Goal: Book appointment/travel/reservation

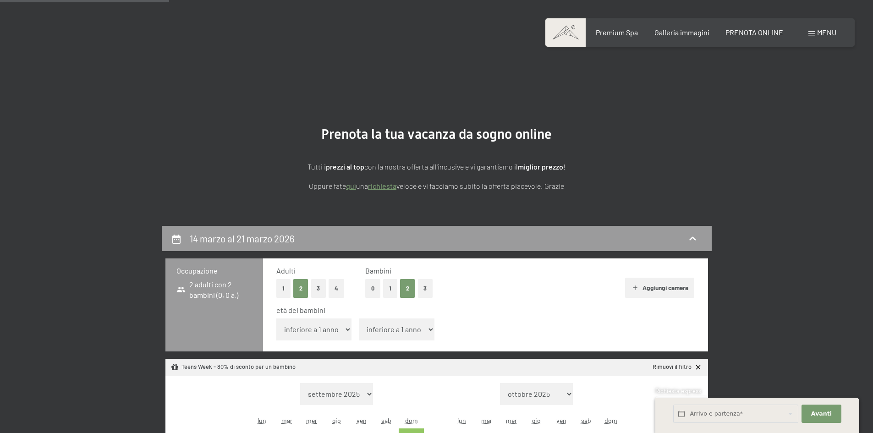
select select "2026-02-01"
select select "2026-03-01"
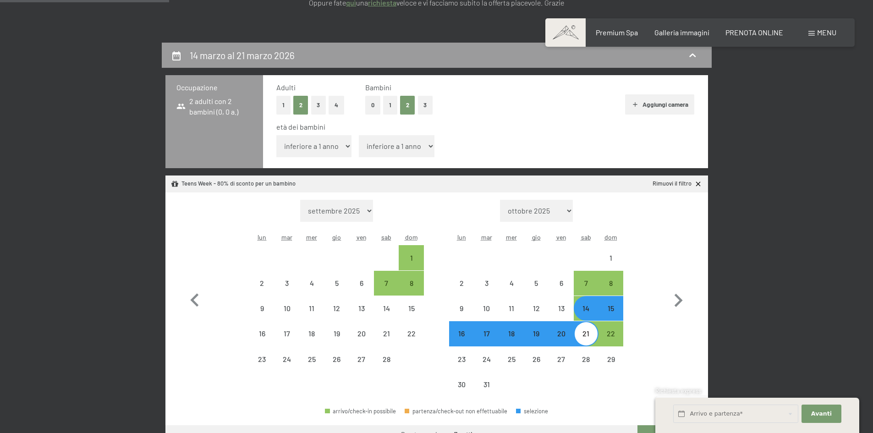
click at [590, 311] on div "14" at bounding box center [586, 316] width 23 height 23
select select "2026-02-01"
select select "2026-03-01"
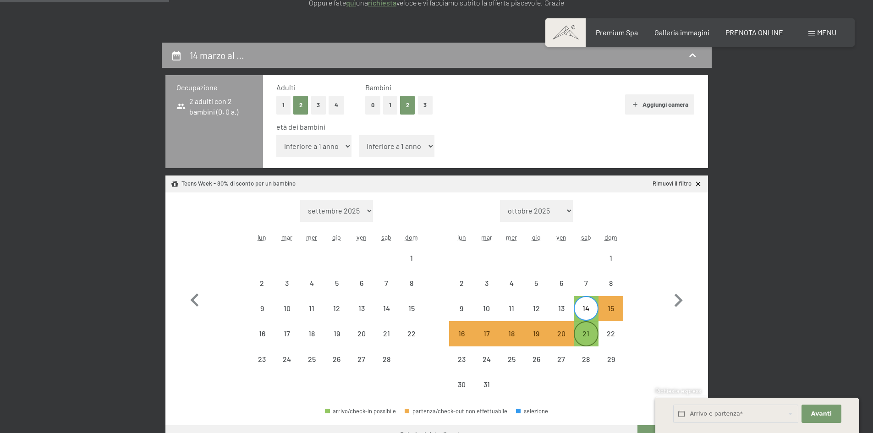
click at [589, 330] on div "21" at bounding box center [586, 341] width 23 height 23
select select "2026-02-01"
select select "2026-03-01"
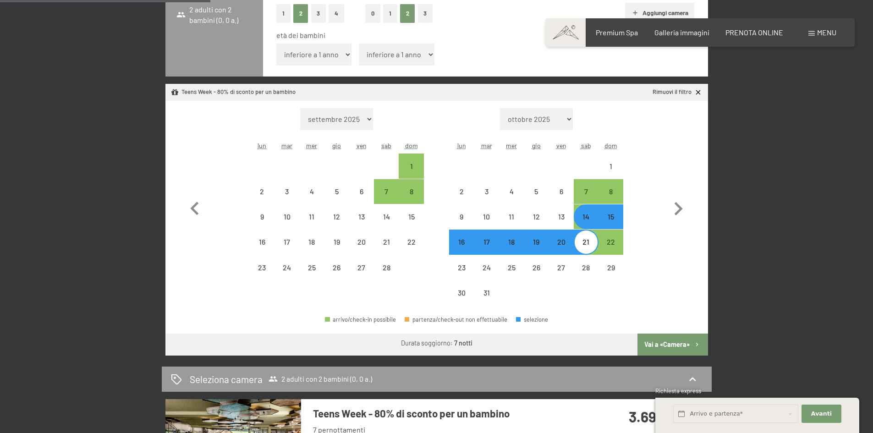
scroll to position [183, 0]
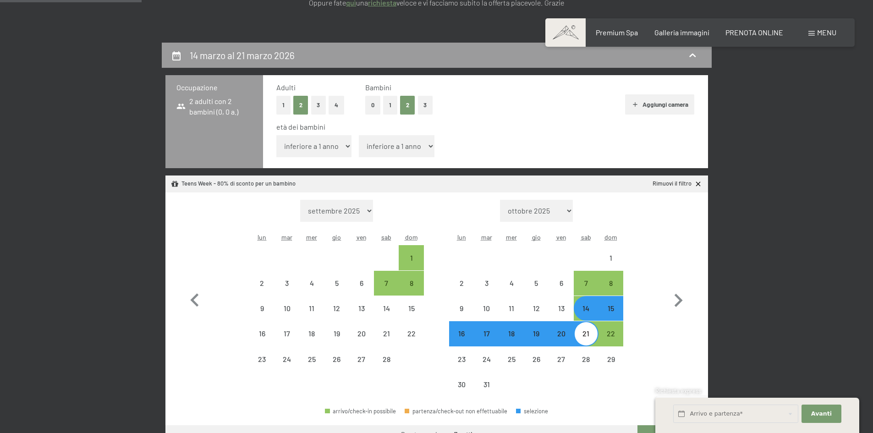
click at [337, 152] on select "inferiore a 1 anno 1 anno 2 anni 3 anni 4 anni 5 anni 6 anni 7 anni 8 anni 9 an…" at bounding box center [314, 146] width 76 height 22
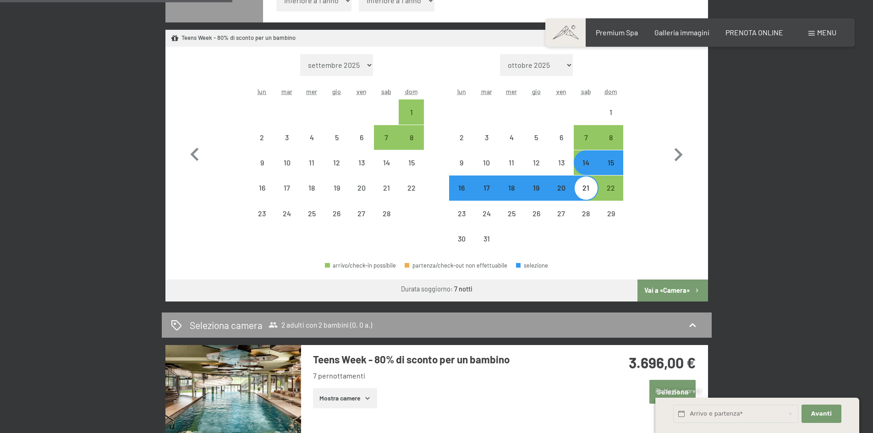
scroll to position [241, 0]
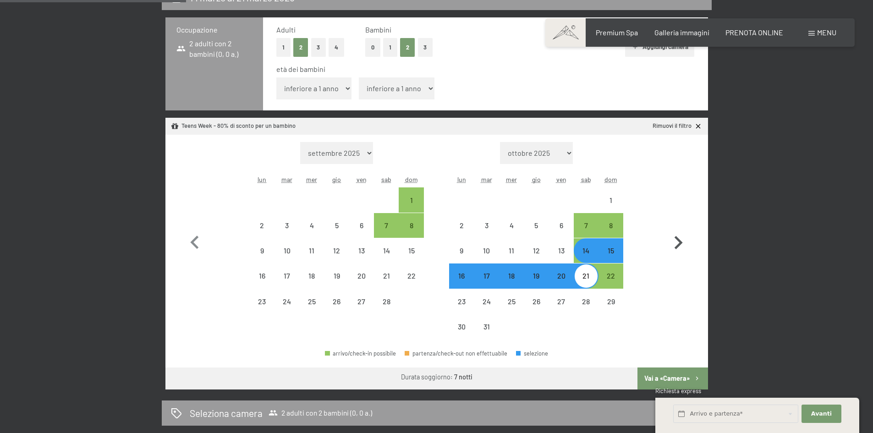
click at [683, 245] on icon "button" at bounding box center [678, 243] width 27 height 27
select select "2026-03-01"
select select "2026-04-01"
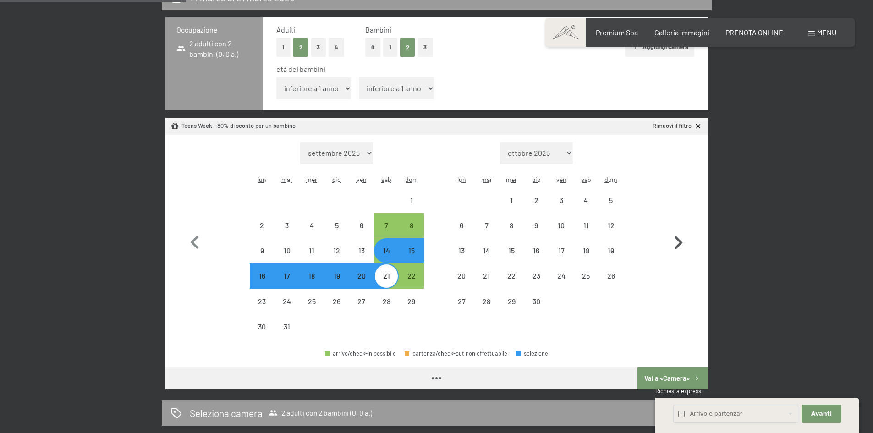
select select "2026-03-01"
select select "2026-04-01"
click at [385, 248] on div "14" at bounding box center [386, 258] width 23 height 23
select select "2026-03-01"
select select "2026-04-01"
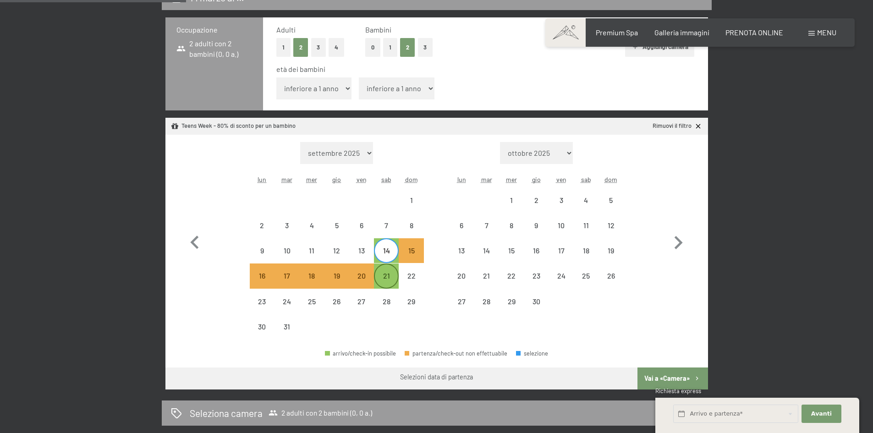
click at [389, 273] on div "21" at bounding box center [386, 283] width 23 height 23
select select "2026-03-01"
select select "2026-04-01"
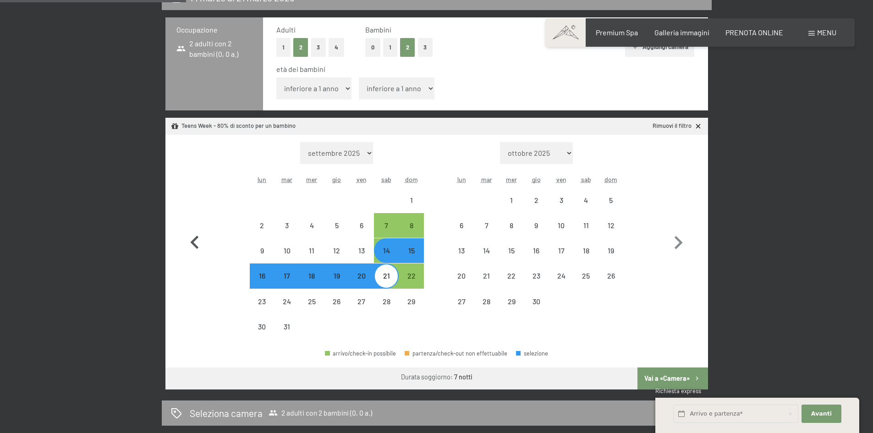
click at [196, 239] on icon "button" at bounding box center [194, 242] width 8 height 13
select select "2026-02-01"
select select "2026-03-01"
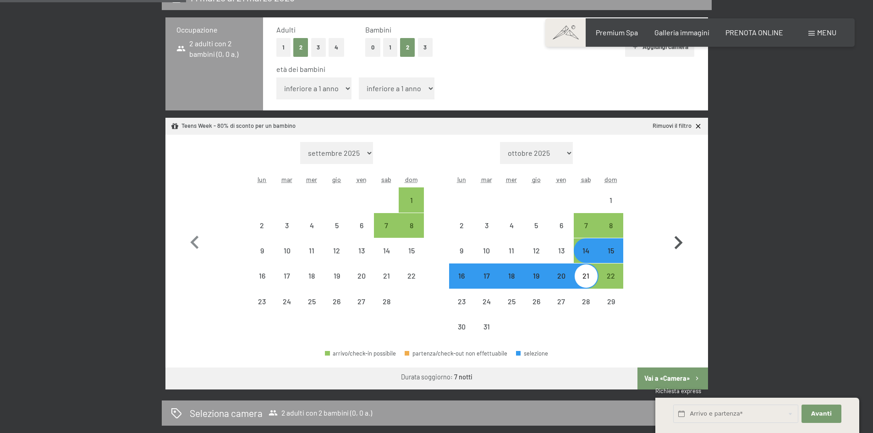
click at [681, 249] on icon "button" at bounding box center [678, 243] width 27 height 27
select select "2026-03-01"
select select "2026-04-01"
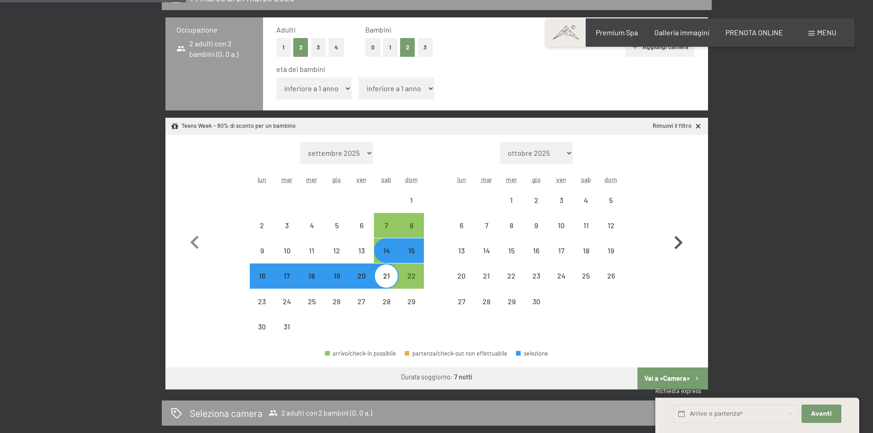
click at [681, 249] on icon "button" at bounding box center [678, 243] width 27 height 27
select select "2026-04-01"
select select "2026-05-01"
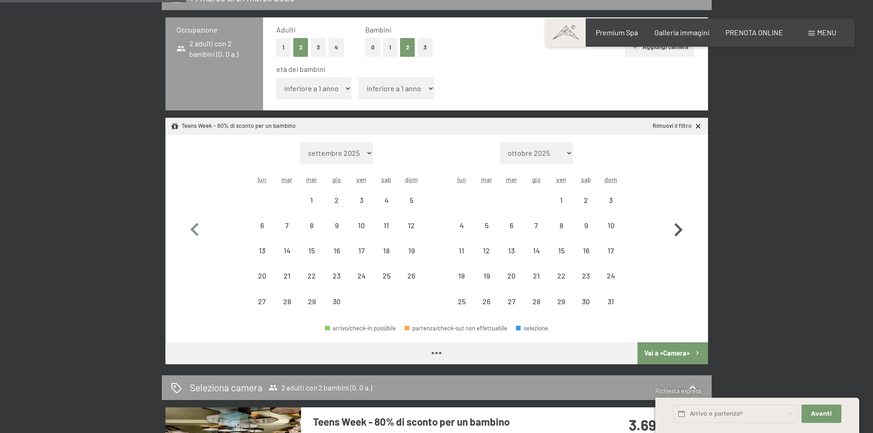
select select "2026-04-01"
select select "2026-05-01"
click at [685, 232] on icon "button" at bounding box center [678, 230] width 27 height 27
select select "2026-05-01"
select select "2026-06-01"
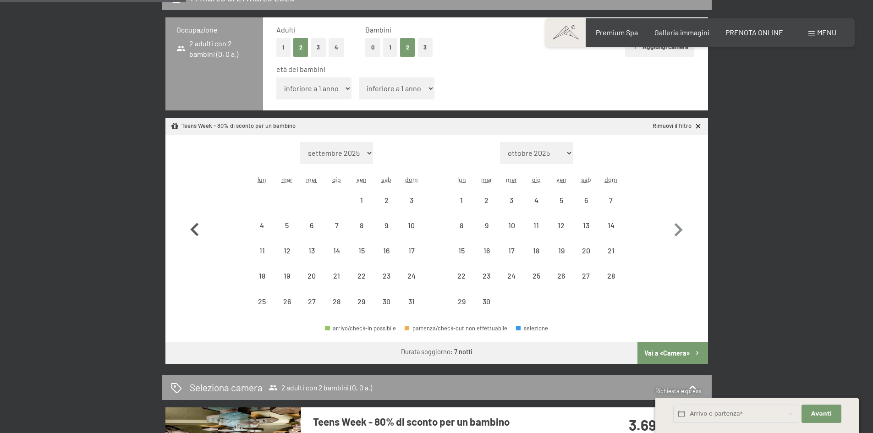
click at [189, 234] on icon "button" at bounding box center [194, 230] width 27 height 27
select select "2026-04-01"
select select "2026-05-01"
click at [197, 228] on icon "button" at bounding box center [194, 230] width 27 height 27
select select "2026-03-01"
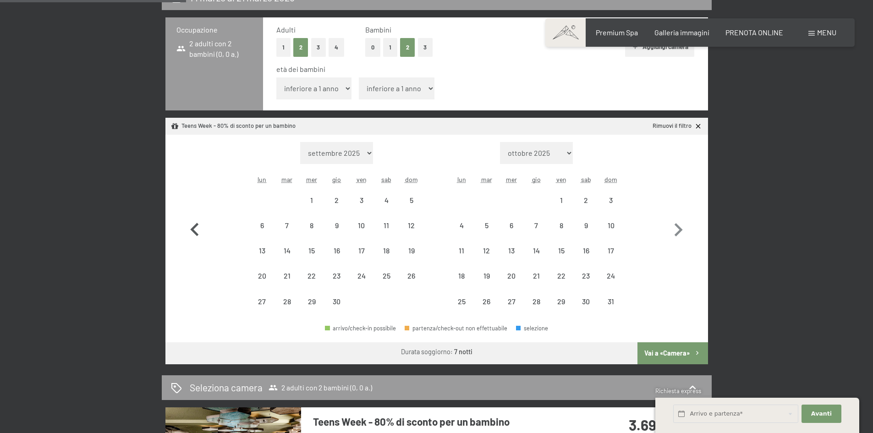
select select "2026-04-01"
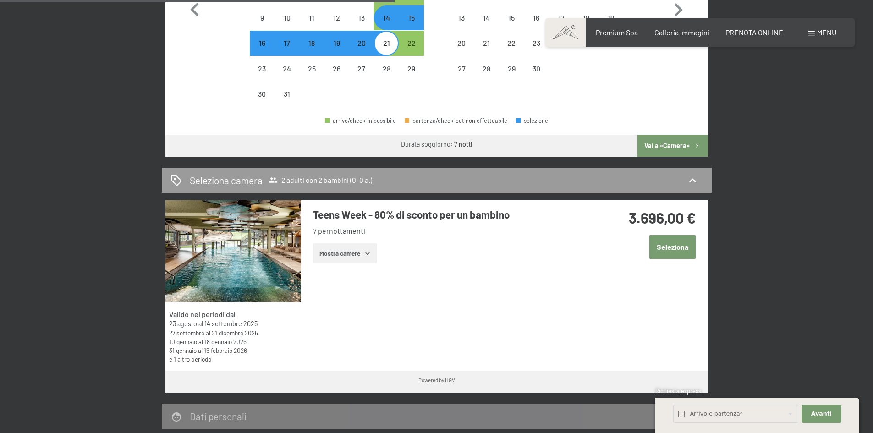
scroll to position [287, 0]
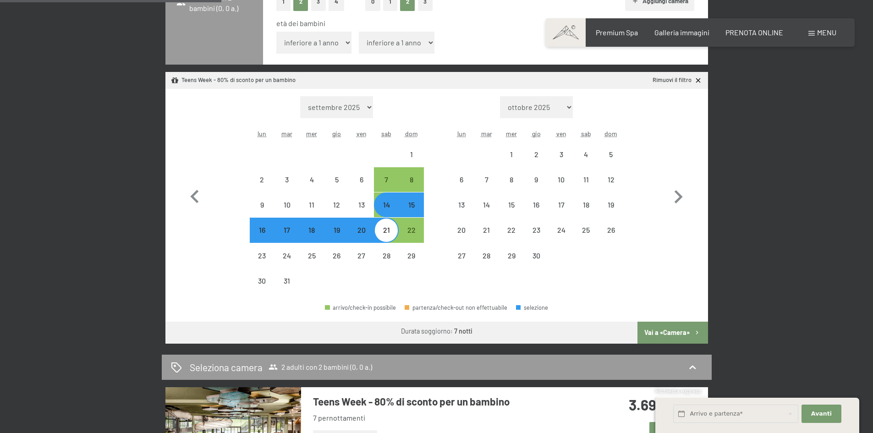
click at [385, 204] on div "14" at bounding box center [386, 212] width 23 height 23
select select "2026-03-01"
select select "2026-04-01"
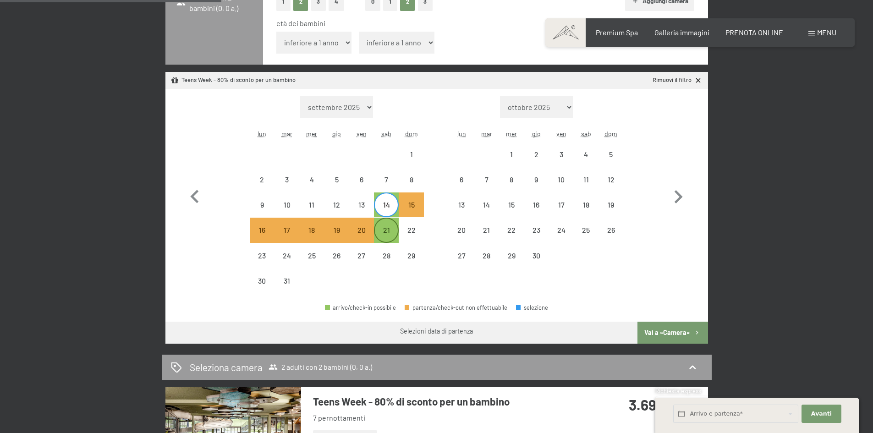
click at [384, 221] on div "21" at bounding box center [386, 230] width 23 height 23
select select "2026-03-01"
select select "2026-04-01"
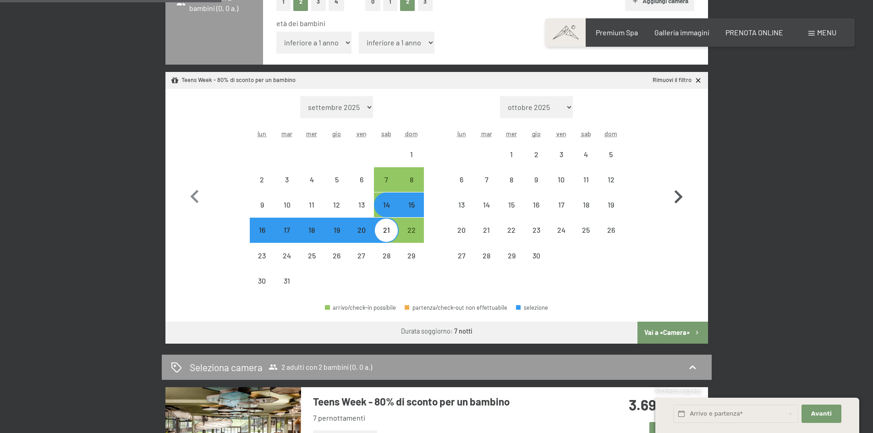
click at [675, 197] on icon "button" at bounding box center [678, 197] width 27 height 27
select select "2026-04-01"
select select "2026-05-01"
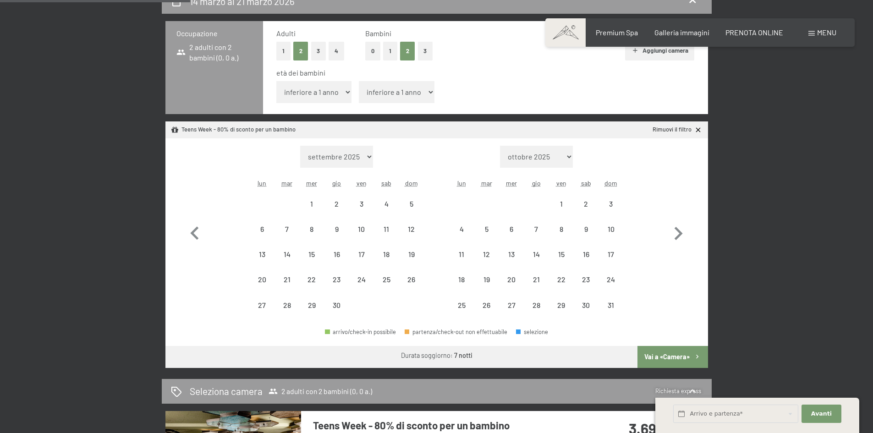
scroll to position [241, 0]
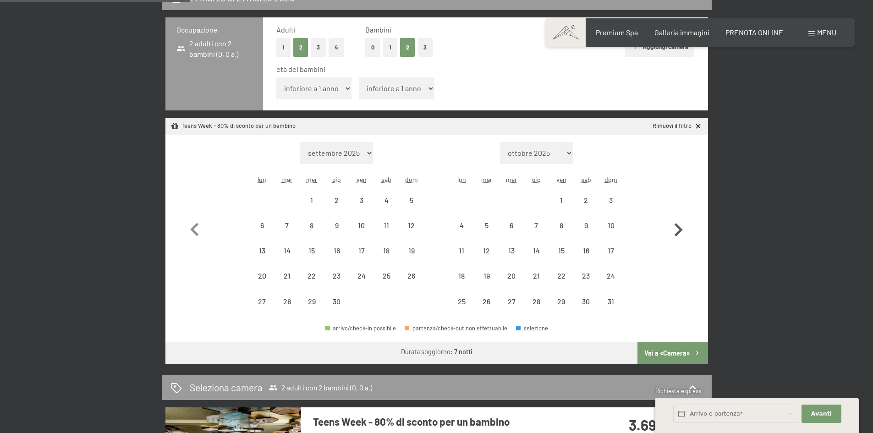
click at [677, 234] on icon "button" at bounding box center [678, 229] width 8 height 13
select select "2026-05-01"
select select "2026-06-01"
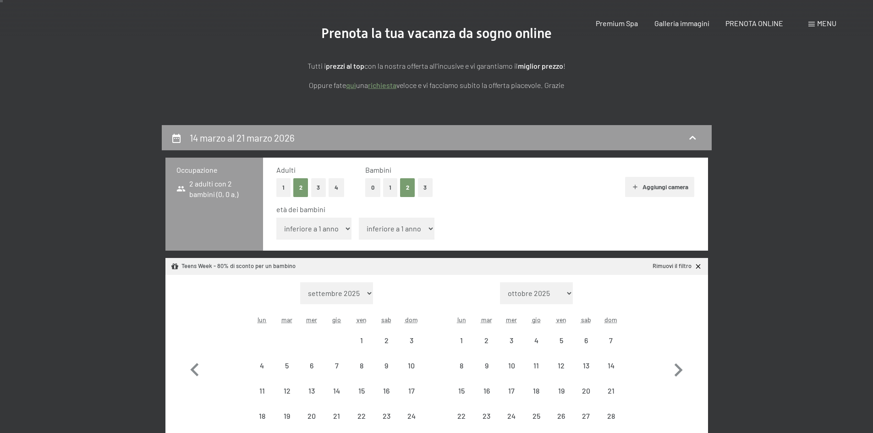
scroll to position [183, 0]
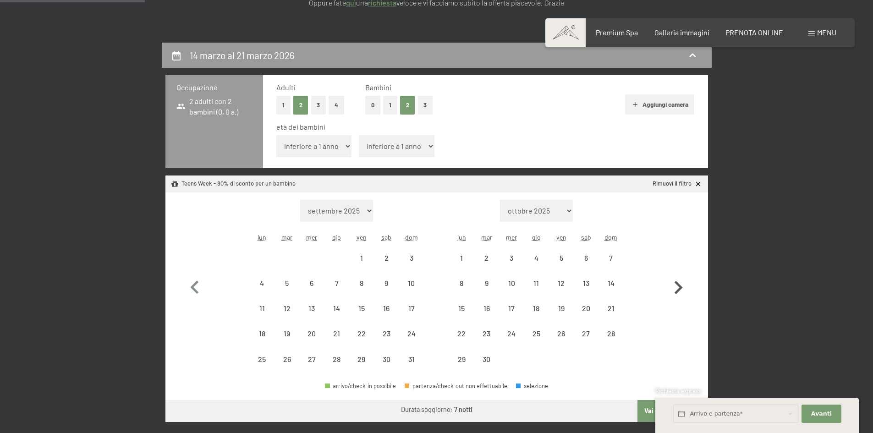
click at [683, 285] on icon "button" at bounding box center [678, 287] width 27 height 27
select select "2026-06-01"
select select "2026-07-01"
select select "2026-06-01"
select select "2026-07-01"
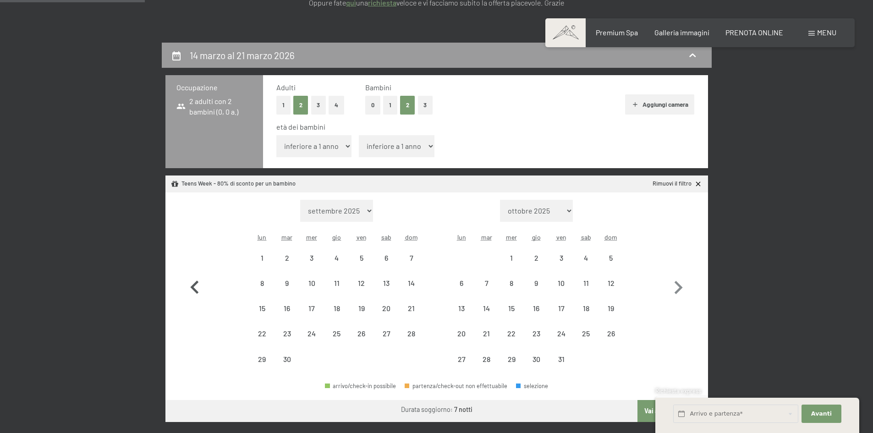
click at [197, 290] on icon "button" at bounding box center [194, 287] width 27 height 27
select select "2026-05-01"
select select "2026-06-01"
click at [196, 290] on icon "button" at bounding box center [194, 286] width 8 height 13
select select "2026-04-01"
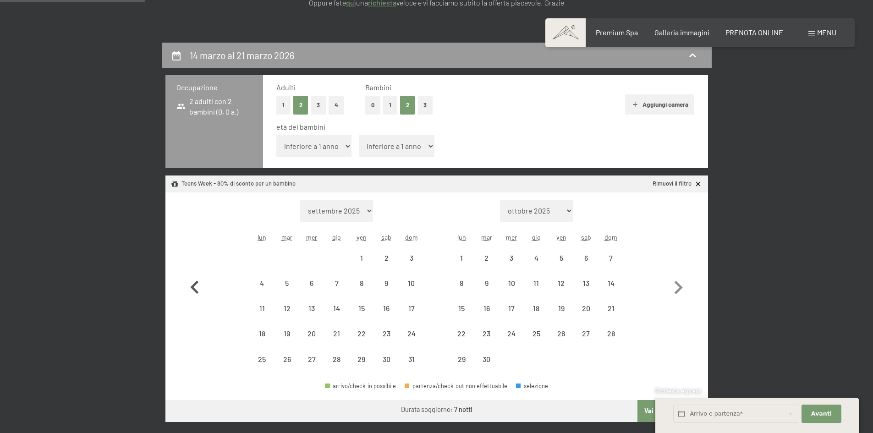
select select "2026-05-01"
click at [196, 290] on icon "button" at bounding box center [194, 286] width 8 height 13
select select "2026-03-01"
select select "2026-04-01"
